Goal: Information Seeking & Learning: Check status

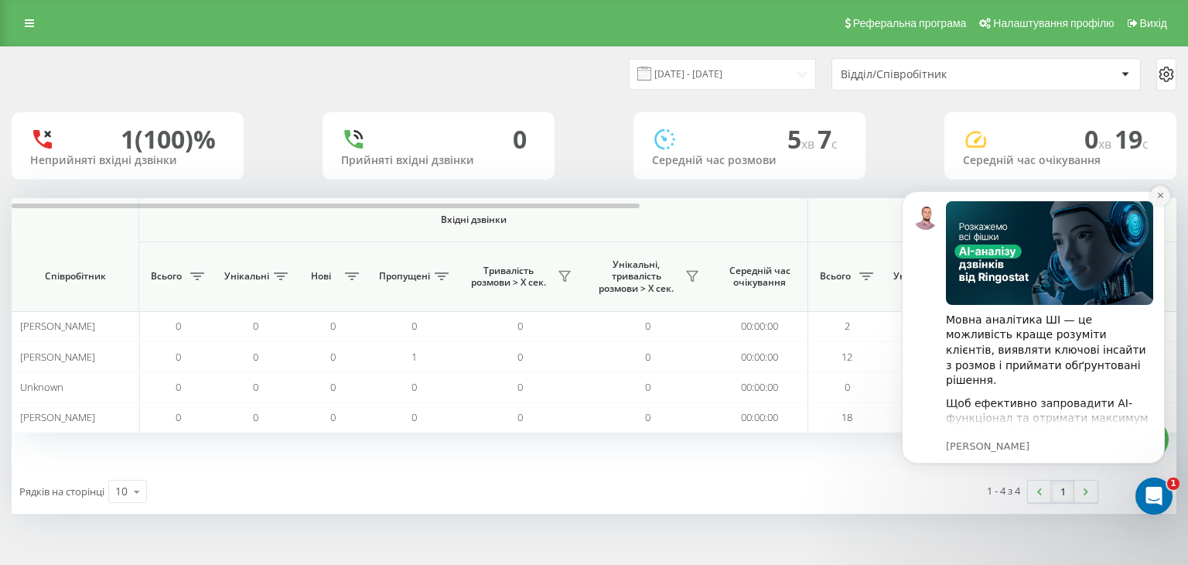
click at [1159, 198] on icon "Dismiss notification" at bounding box center [1161, 195] width 9 height 9
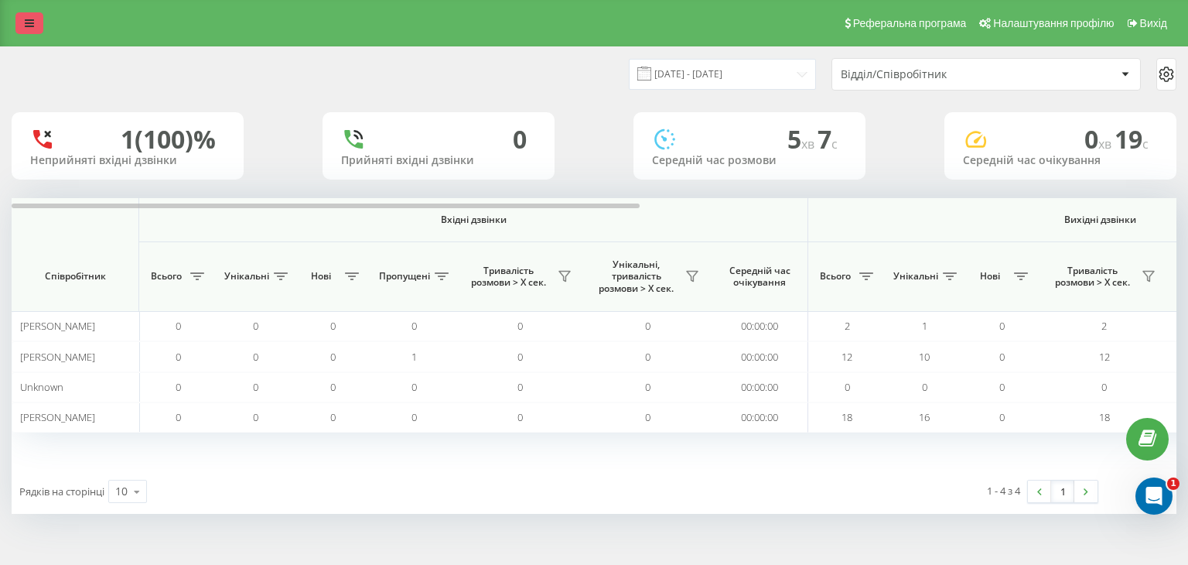
click at [32, 26] on icon at bounding box center [29, 23] width 9 height 11
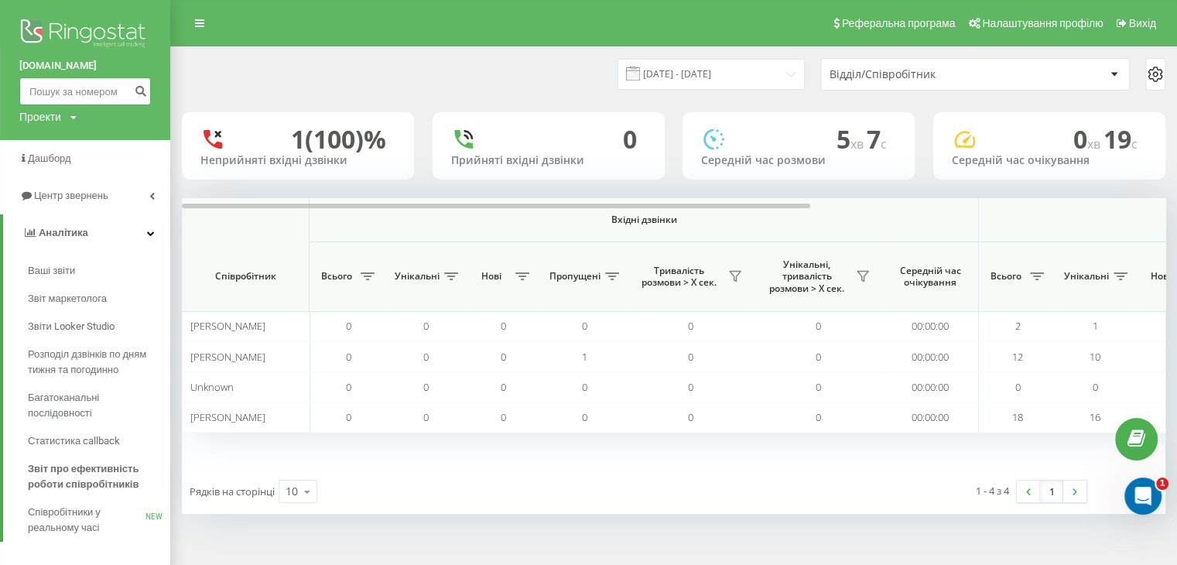
click at [74, 100] on input at bounding box center [85, 91] width 132 height 28
paste input "380502792104"
type input "380502792104"
click at [140, 87] on icon "submit" at bounding box center [140, 88] width 13 height 9
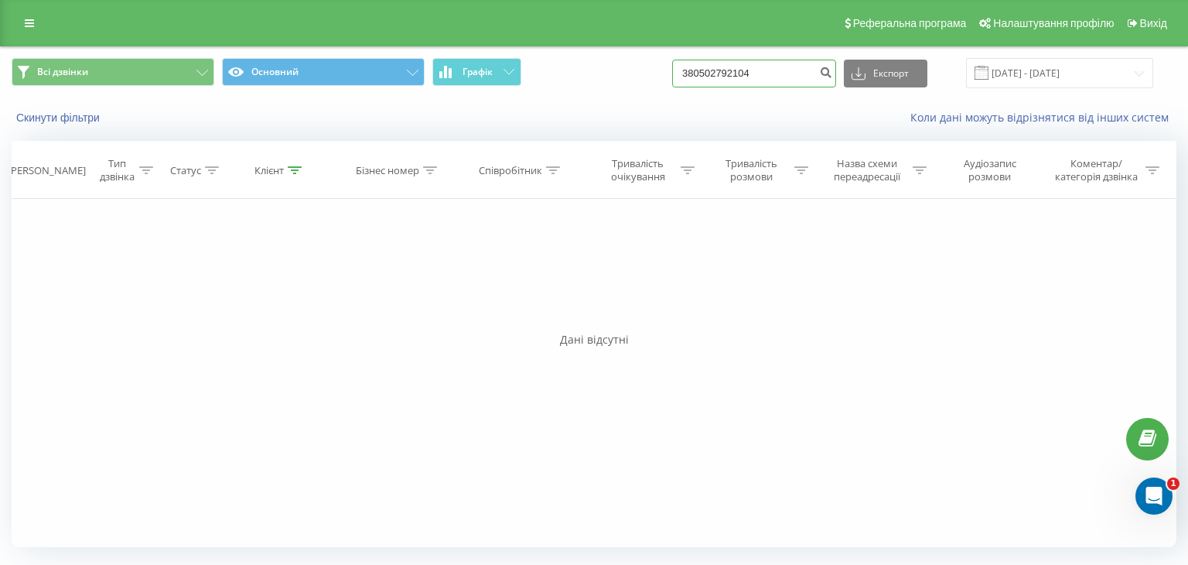
drag, startPoint x: 780, startPoint y: 73, endPoint x: 538, endPoint y: 115, distance: 245.1
click at [542, 116] on div "Всі дзвінки Основний Графік 380502792104 Експорт .csv .xls .xlsx 20.05.2025 - 2…" at bounding box center [594, 91] width 1187 height 89
paste input "968338287"
type input "380968338287"
click at [832, 73] on icon "submit" at bounding box center [825, 70] width 13 height 9
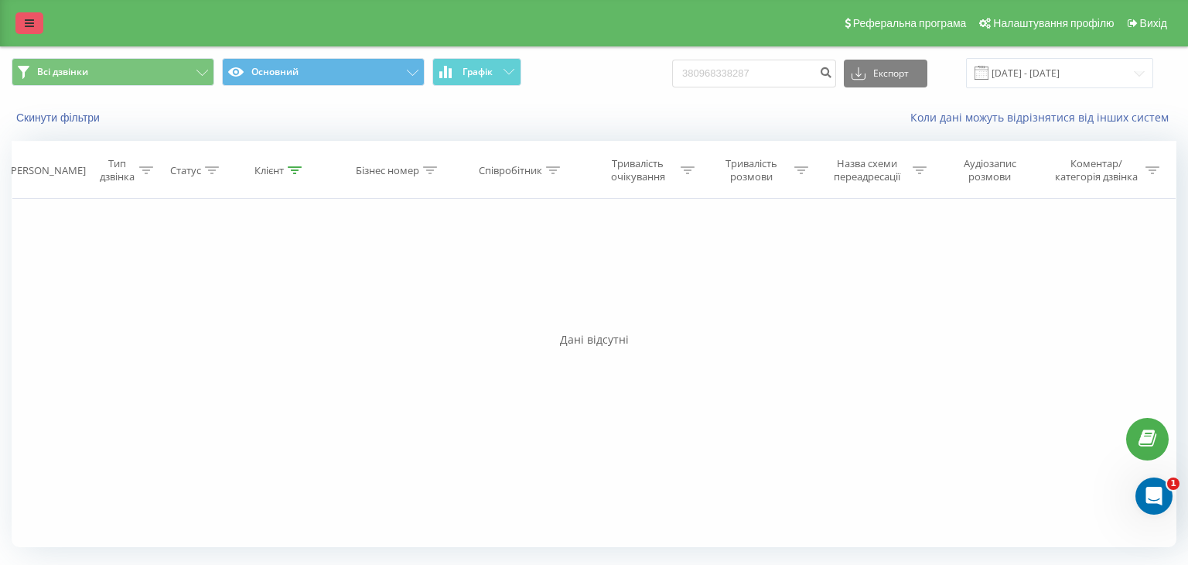
click at [26, 26] on icon at bounding box center [29, 23] width 9 height 11
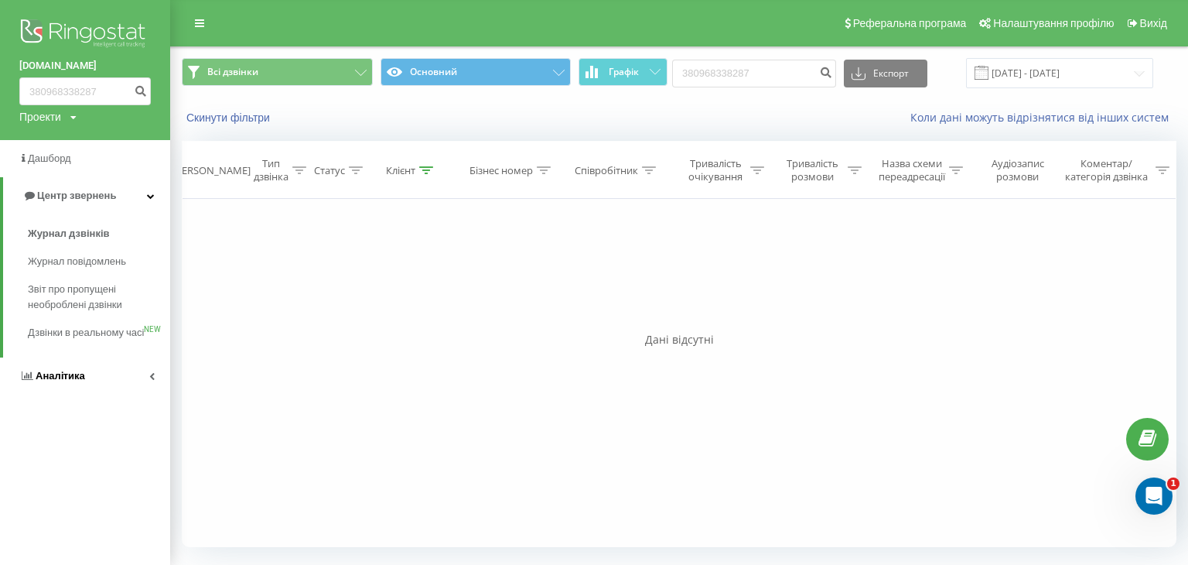
click at [67, 384] on span "Аналiтика" at bounding box center [52, 375] width 66 height 15
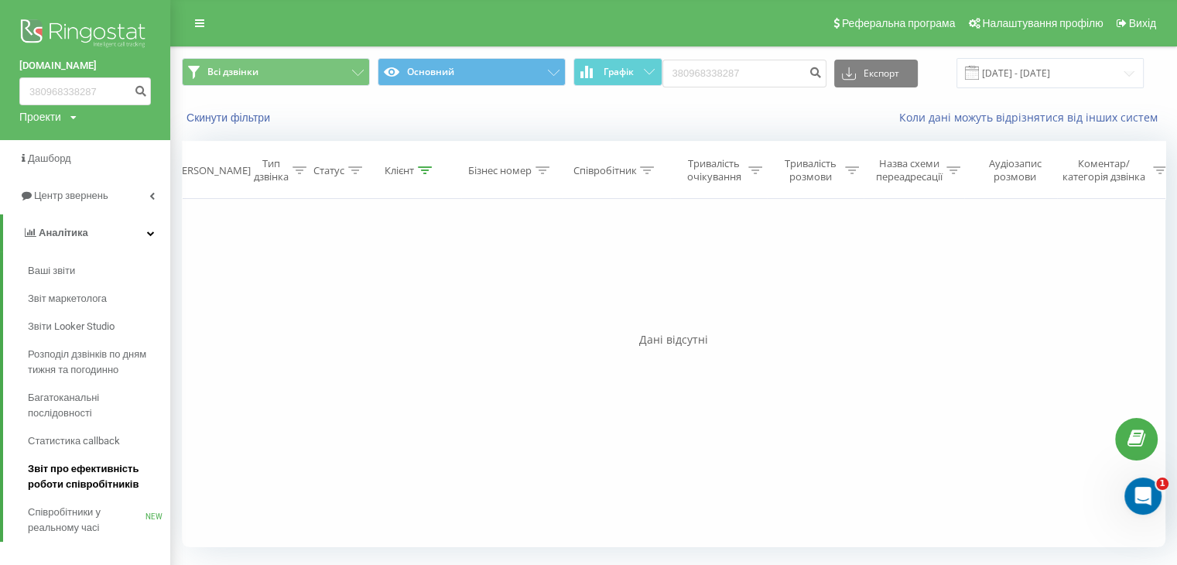
click at [69, 477] on span "Звіт про ефективність роботи співробітників" at bounding box center [95, 476] width 135 height 31
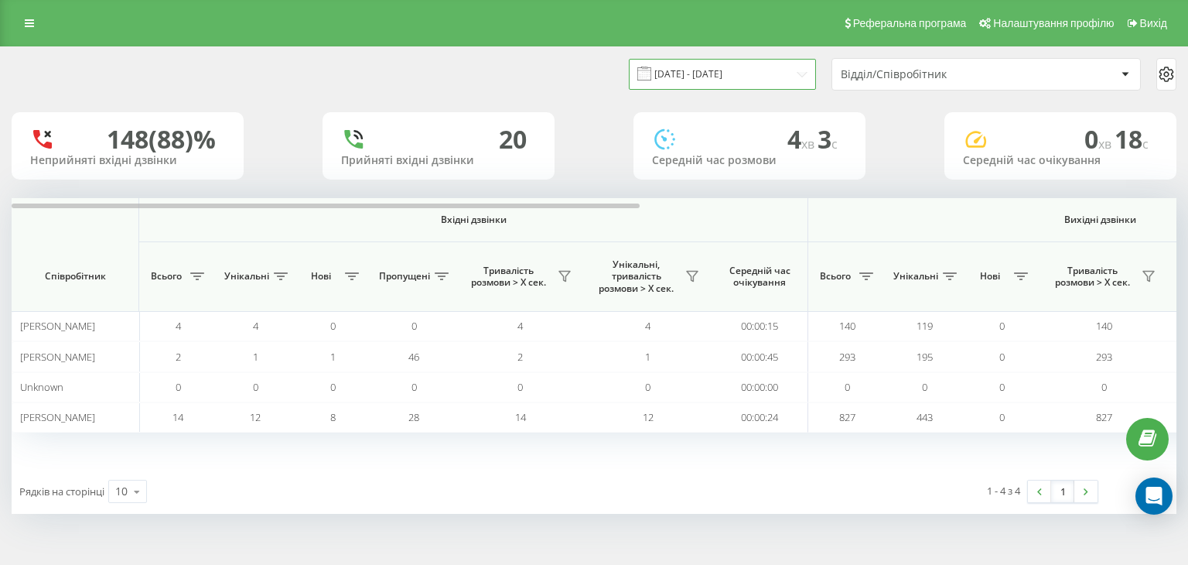
click at [792, 73] on input "[DATE] - [DATE]" at bounding box center [722, 74] width 187 height 30
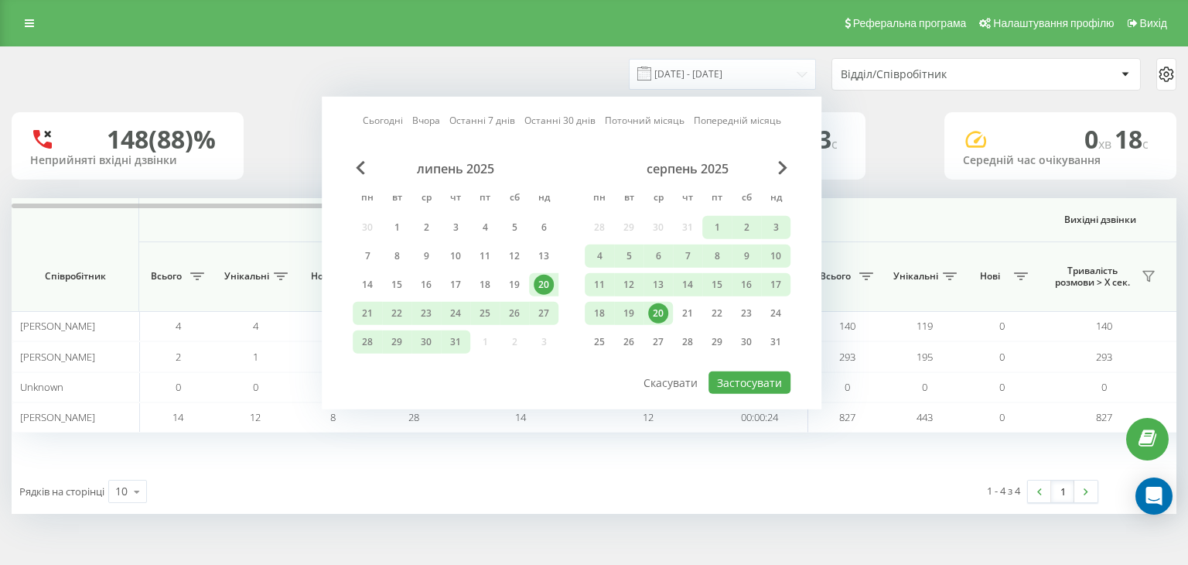
click at [659, 310] on div "20" at bounding box center [658, 313] width 20 height 20
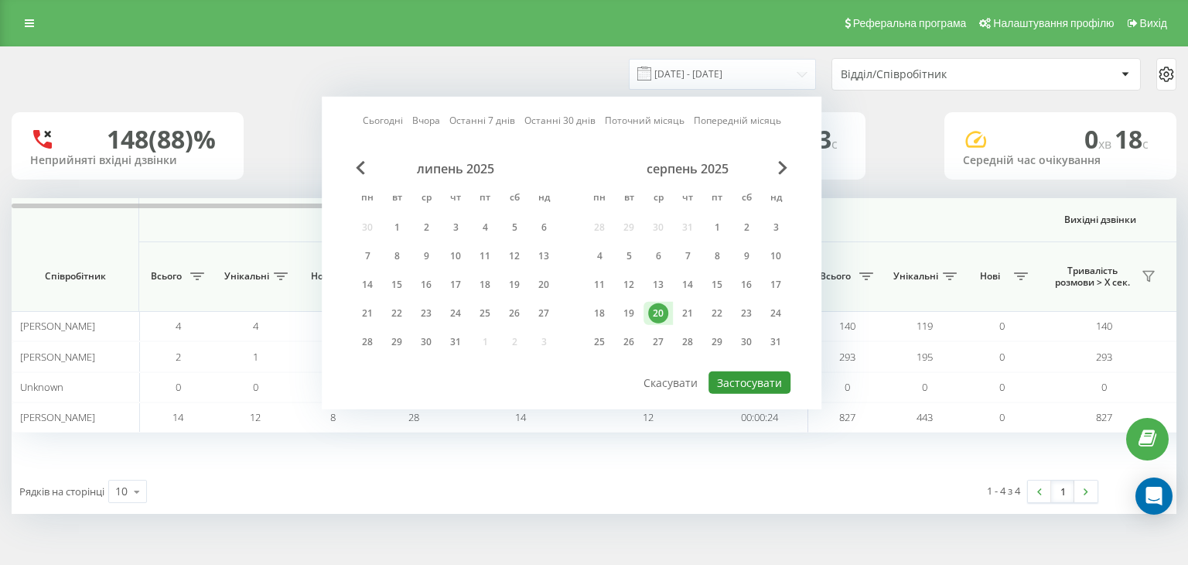
click at [722, 380] on button "Застосувати" at bounding box center [750, 382] width 82 height 22
type input "[DATE] - [DATE]"
